Goal: Register for event/course

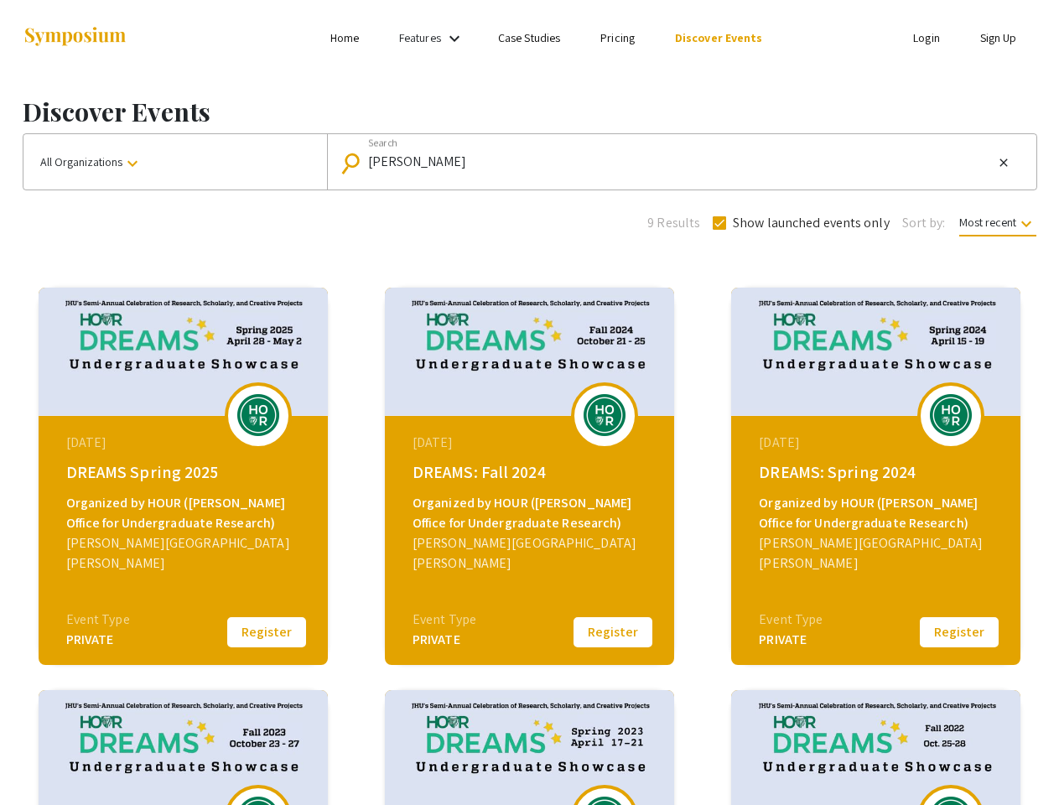
click at [434, 38] on link "Features" at bounding box center [420, 37] width 42 height 15
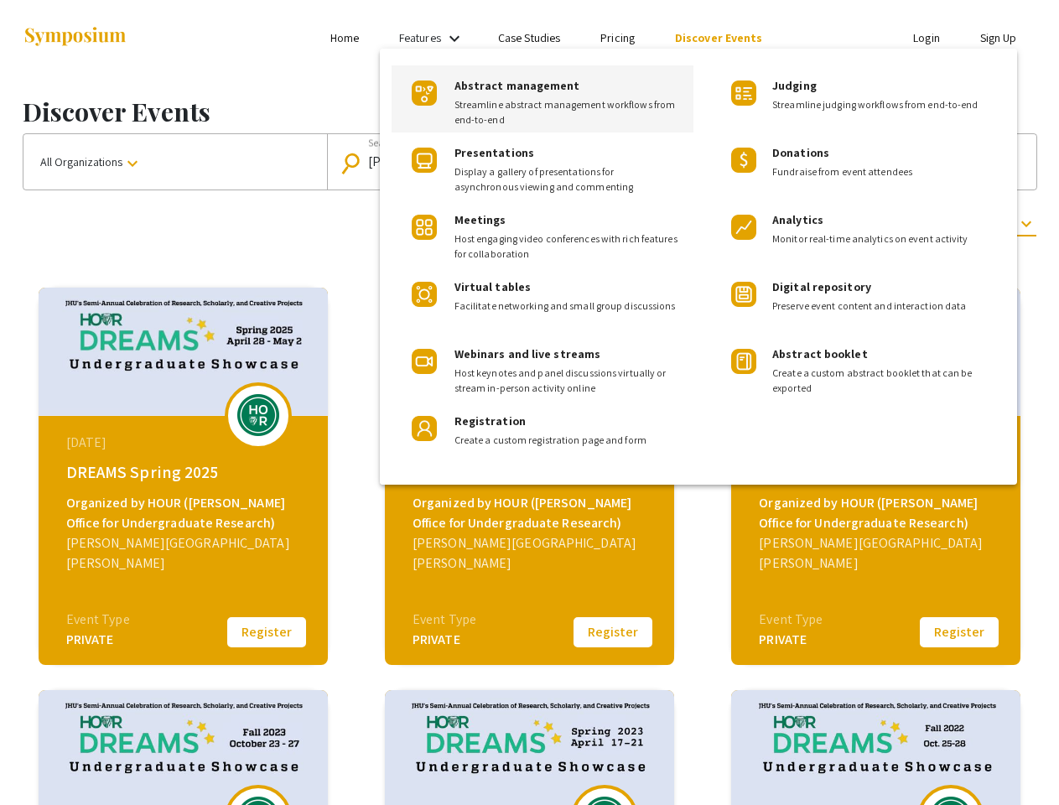
click at [175, 162] on div at bounding box center [529, 402] width 1059 height 805
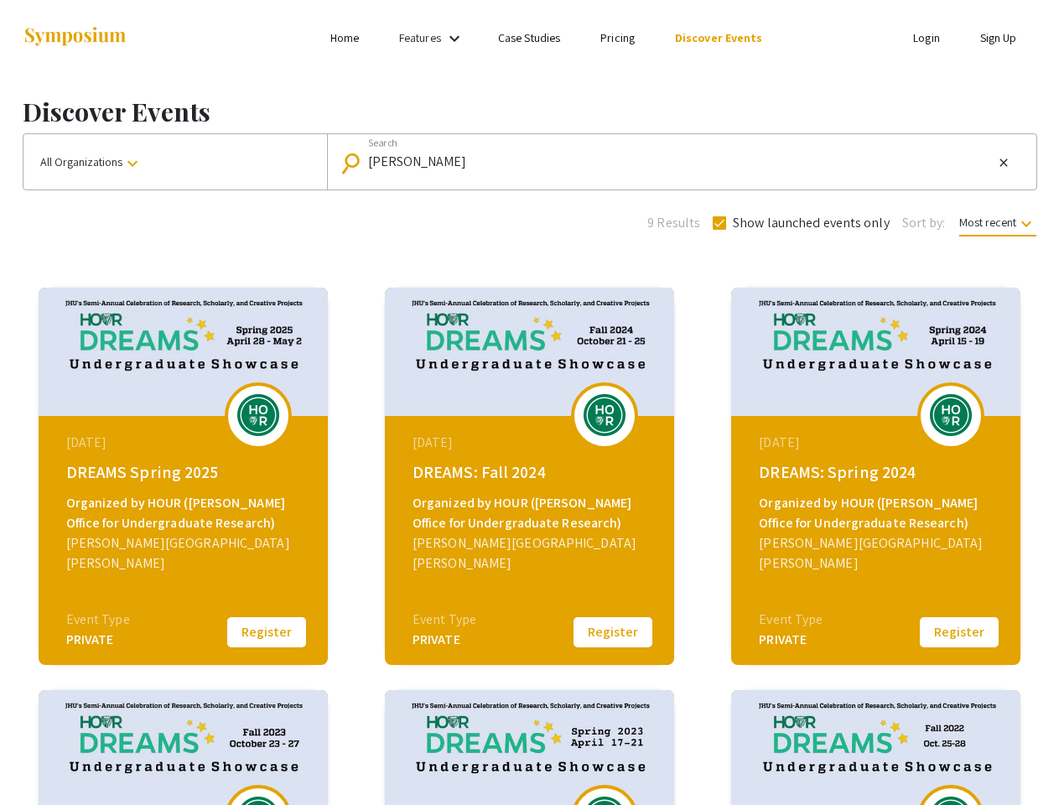
click at [678, 162] on input "[PERSON_NAME]" at bounding box center [681, 161] width 626 height 15
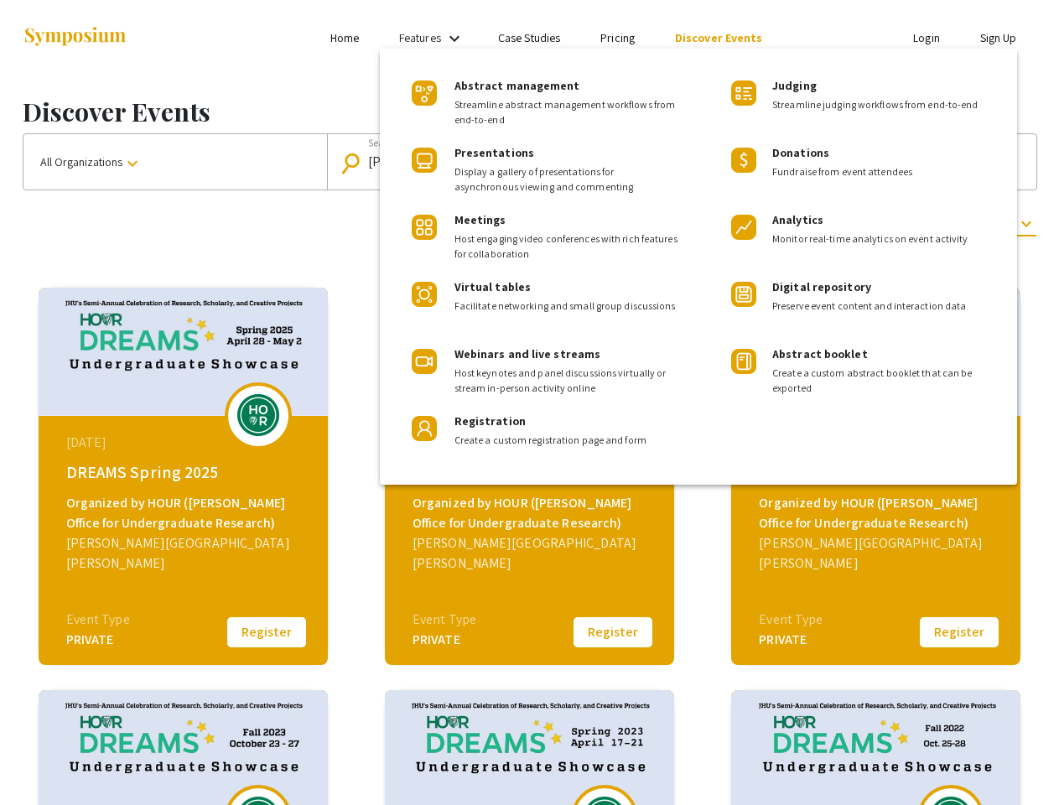
click at [1004, 163] on mat-icon "close" at bounding box center [1003, 162] width 13 height 15
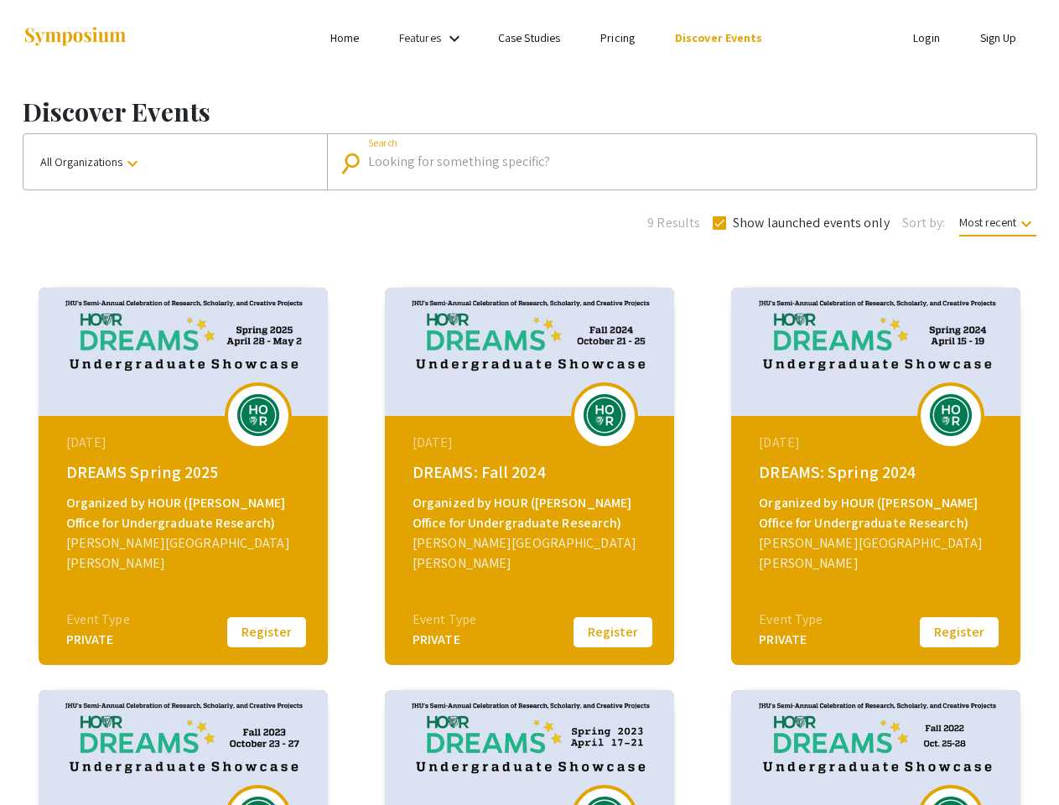
click at [799, 223] on span "Show launched events only" at bounding box center [811, 223] width 157 height 20
click at [719, 230] on input "Show launched events only" at bounding box center [719, 230] width 1 height 1
checkbox input "false"
click at [996, 222] on span "Most recent keyboard_arrow_down" at bounding box center [997, 226] width 77 height 22
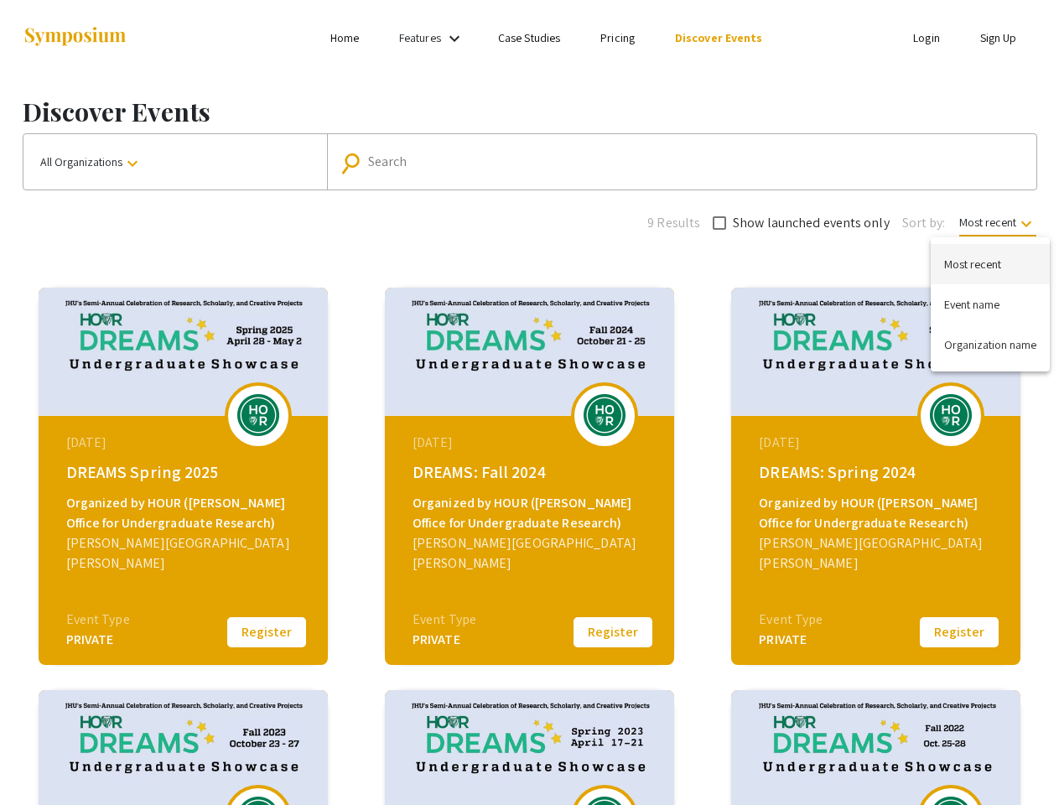
click at [267, 632] on div at bounding box center [529, 402] width 1059 height 805
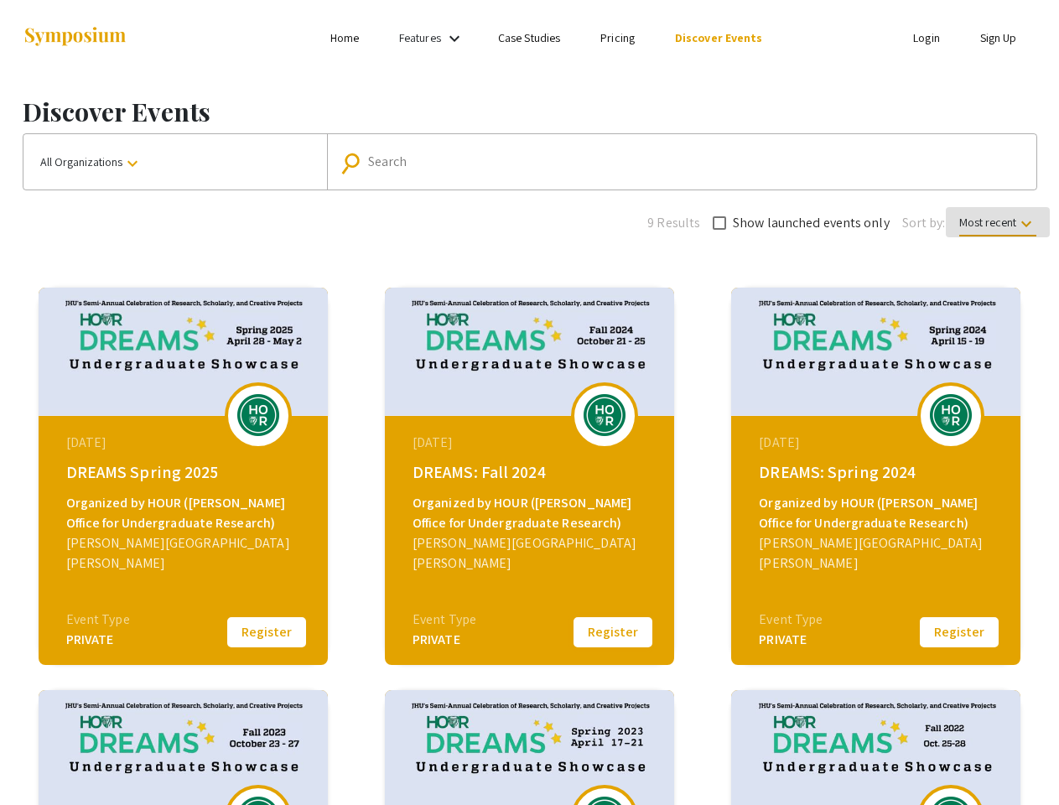
click at [613, 632] on button "Register" at bounding box center [613, 632] width 84 height 35
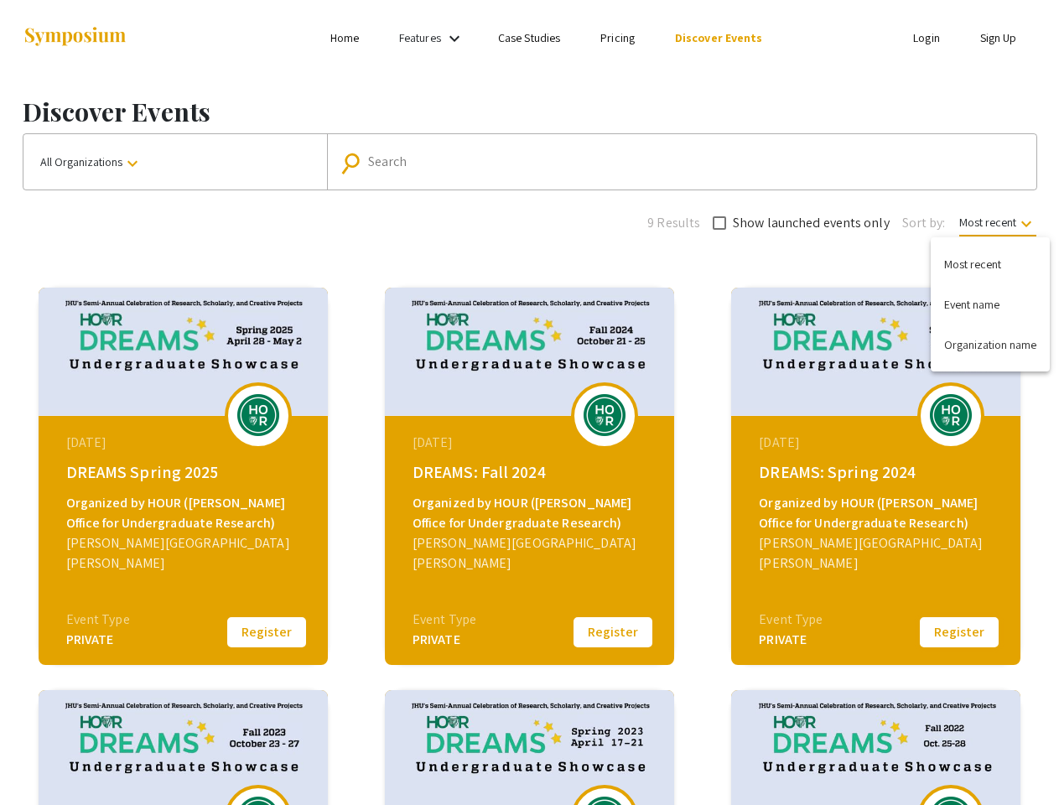
click at [959, 632] on button "Register" at bounding box center [959, 632] width 84 height 35
